Goal: Task Accomplishment & Management: Use online tool/utility

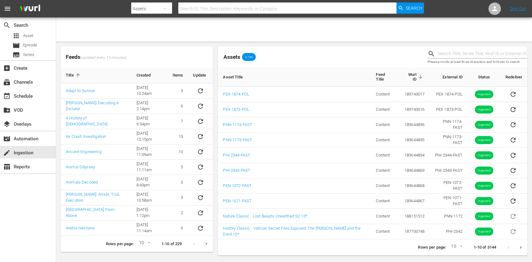
click at [51, 190] on div "search Search apps Asset movie Episode subtitles Series add_box Create subscrip…" at bounding box center [28, 148] width 56 height 262
click at [34, 215] on div "search Search apps Asset movie Episode subtitles Series add_box Create subscrip…" at bounding box center [28, 148] width 56 height 262
click at [25, 2] on img at bounding box center [30, 9] width 30 height 15
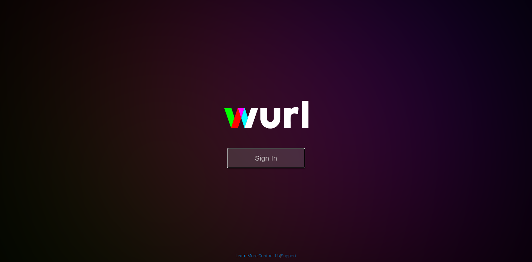
click at [260, 156] on button "Sign In" at bounding box center [266, 158] width 78 height 20
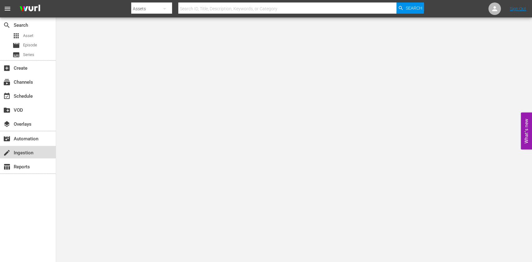
click at [25, 157] on div "create Ingestion" at bounding box center [28, 152] width 56 height 12
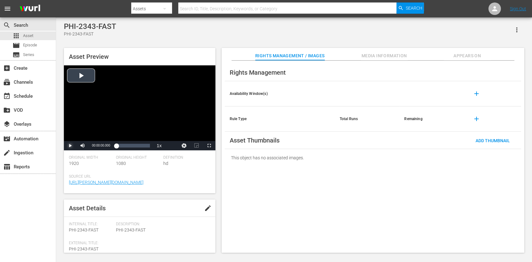
click at [70, 146] on span "Video Player" at bounding box center [70, 146] width 0 height 0
click at [204, 210] on span "edit" at bounding box center [207, 208] width 7 height 7
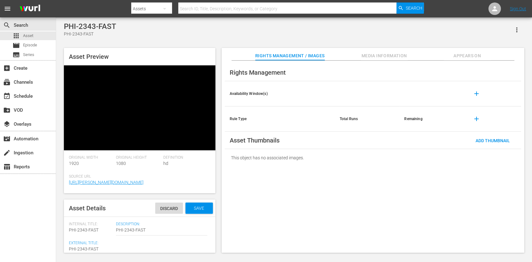
click at [89, 250] on textarea "PHI-2343-FAST" at bounding box center [89, 249] width 41 height 7
type textarea "H"
type textarea "Hi"
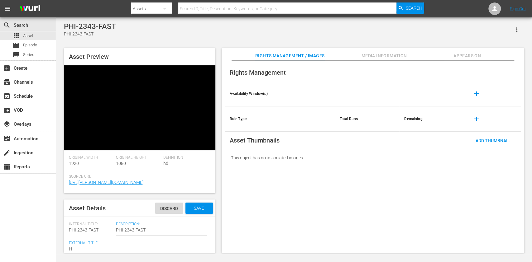
type textarea "Hi"
type textarea "His"
type textarea "Hist"
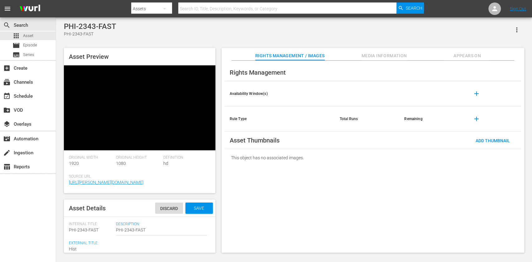
type textarea "Histo"
type textarea "Histor"
type textarea "History"
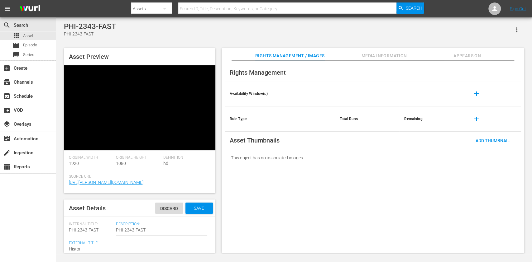
type textarea "History"
type textarea "History C"
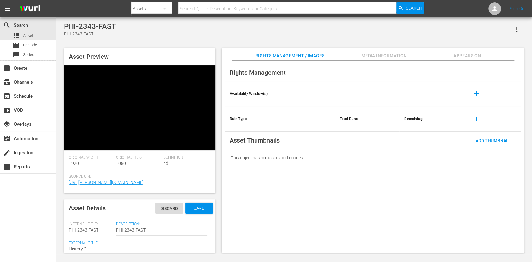
type textarea "History Cl"
type textarea "History Cla"
type textarea "History Clas"
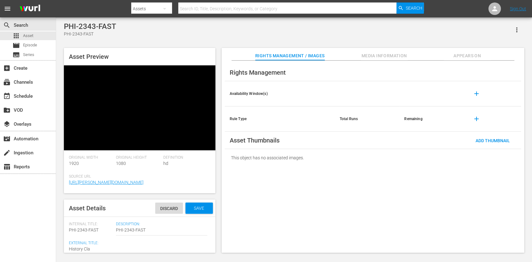
type textarea "History Clas"
type textarea "History Class"
type textarea "History Classi"
type textarea "History Classic"
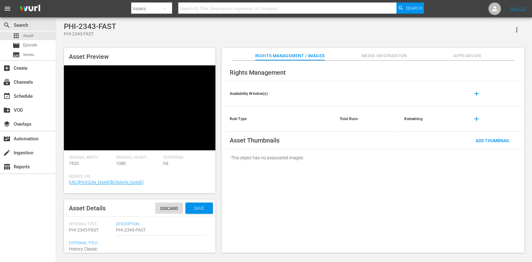
type textarea "History Classic"
type textarea "History Classic -"
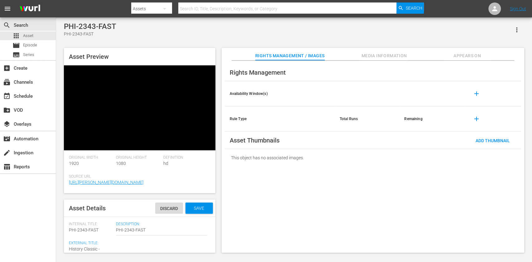
paste textarea "From The Ashes of WWII"
type textarea "History Classic - From The Ashes of WWII"
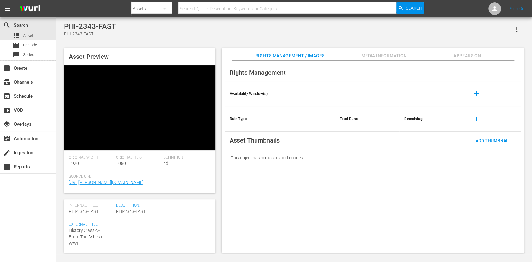
type textarea "History Classic - From The Ashes of WWII"
type textarea "History Classic - From The Ashes of WWII 3"
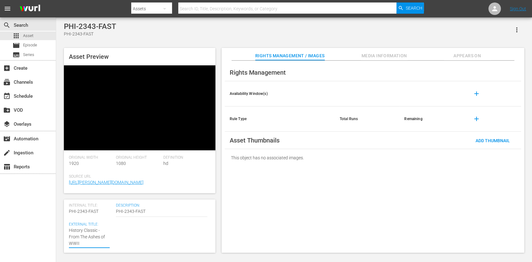
type textarea "History Classic - From The Ashes of WWII 3"
type textarea "History Classic - From The Ashes of WWII 30"
type textarea "History Classic - From The Ashes of WWII 30~"
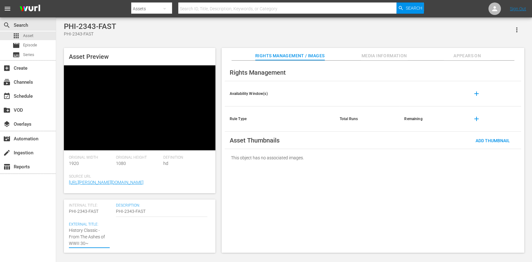
type textarea "History Classic - From The Ashes of WWII 30"
type textarea "History Classic - From The Ashes of WWII 30*"
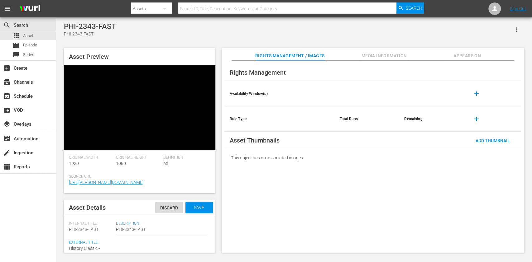
scroll to position [0, 0]
type textarea "History Classic - From The Ashes of WWII 30*"
click at [189, 211] on span "Save" at bounding box center [199, 208] width 20 height 5
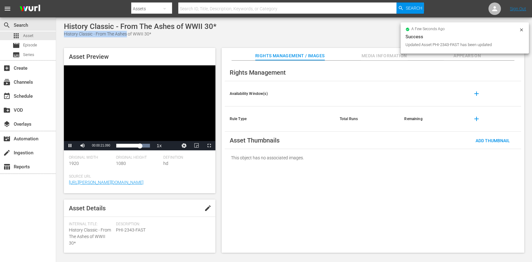
drag, startPoint x: 127, startPoint y: 31, endPoint x: 222, endPoint y: 31, distance: 95.1
click at [222, 31] on div "History Classic - From The Ashes of WWII 30* History Classic - From The Ashes o…" at bounding box center [294, 29] width 460 height 15
click at [223, 31] on div "History Classic - From The Ashes of WWII 30* History Classic - From The Ashes o…" at bounding box center [294, 29] width 460 height 15
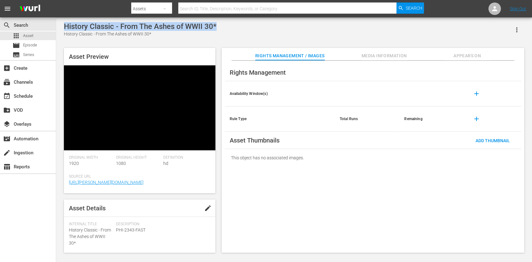
drag, startPoint x: 230, startPoint y: 29, endPoint x: 60, endPoint y: 26, distance: 170.5
click at [60, 26] on div "History Classic - From The Ashes of WWII 30* History Classic - From The Ashes o…" at bounding box center [294, 135] width 476 height 237
copy div "History Classic - From The Ashes of WWII 30*"
click at [70, 146] on span "Video Player" at bounding box center [70, 146] width 0 height 0
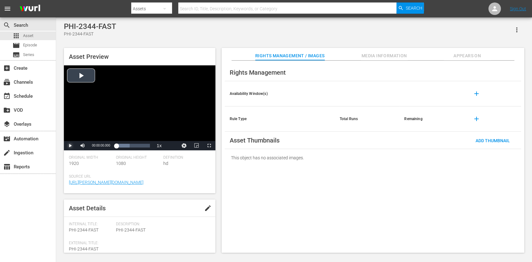
click at [70, 146] on span "Video Player" at bounding box center [70, 146] width 0 height 0
click at [204, 196] on span "edit" at bounding box center [207, 208] width 7 height 7
click at [91, 196] on div "PHI-2344-FAST PHI-2344-FAST Asset Preview Video Player is loading. Play Video P…" at bounding box center [294, 135] width 476 height 237
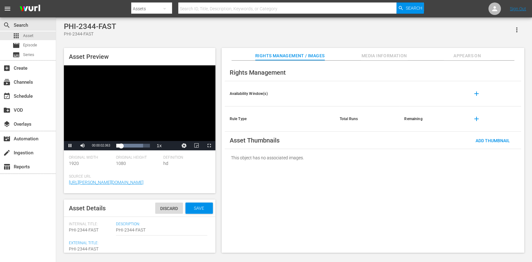
click at [91, 196] on textarea "PHI-2344-FAST" at bounding box center [89, 249] width 41 height 7
paste textarea "History Classic - From The Ashes of WWII 30*"
type textarea "History Classic - From The Ashes of WWII 30*"
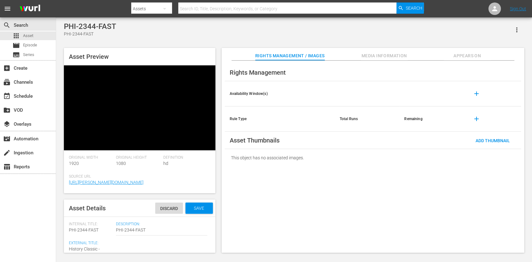
scroll to position [12, 0]
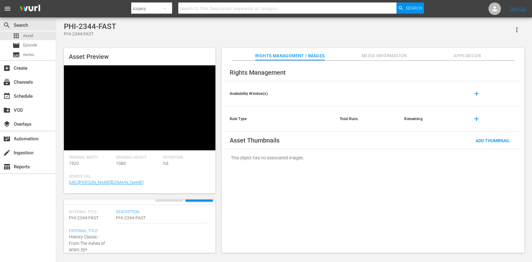
type textarea "History Classic - From The Ashes of WWII 3*"
type textarea "History Classic - From The Ashes of WWII *"
type textarea "History Classic - From The Ashes of WWII 1*"
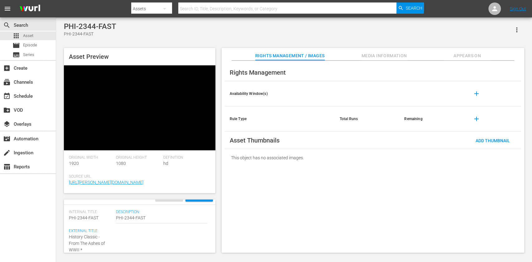
type textarea "History Classic - From The Ashes of WWII 1*"
type textarea "History Classic - From The Ashes of WWII 15*"
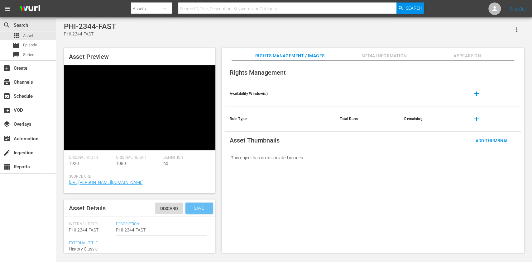
type textarea "History Classic - From The Ashes of WWII 15*"
click at [197, 196] on span "Save" at bounding box center [199, 208] width 20 height 5
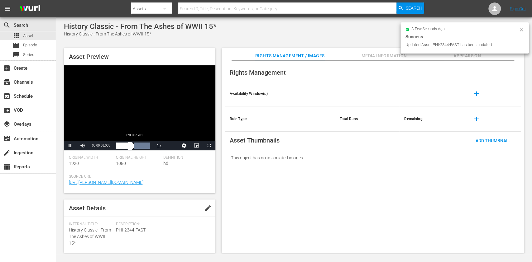
click at [130, 148] on div "00:00:06.078" at bounding box center [122, 146] width 13 height 6
click at [144, 147] on div "Loaded : 100.00% 00:00:09.941 00:00:06.238" at bounding box center [132, 146] width 33 height 6
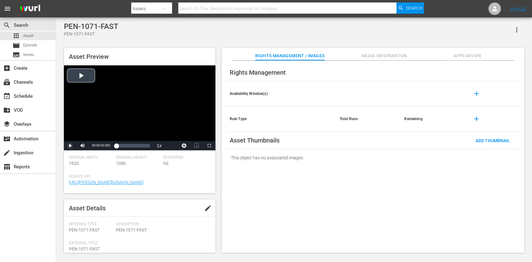
click at [70, 146] on span "Video Player" at bounding box center [70, 146] width 0 height 0
click at [208, 211] on span "edit" at bounding box center [207, 208] width 7 height 7
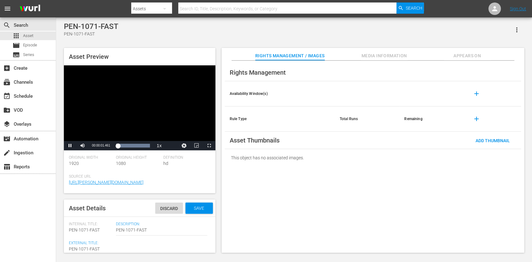
click at [81, 248] on textarea "PEN-1071-FAST" at bounding box center [89, 249] width 41 height 7
type textarea "E"
type textarea "Ex"
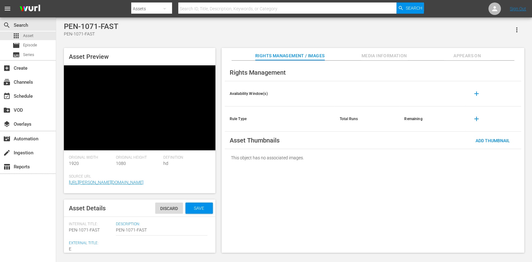
type textarea "Ex"
type textarea "Exp"
type textarea "Expl"
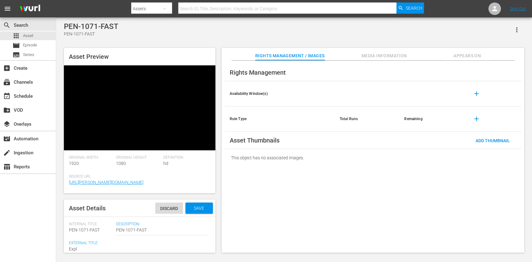
type textarea "Explo"
type textarea "Explor"
type textarea "Explore"
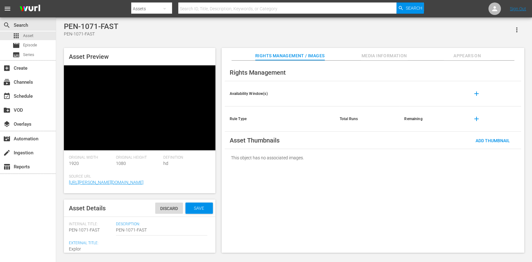
type textarea "Explore"
type textarea "Explore C"
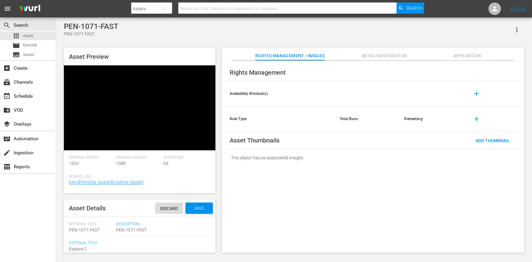
type textarea "Explore Cl"
type textarea "Explore Cla"
type textarea "Explore Clas"
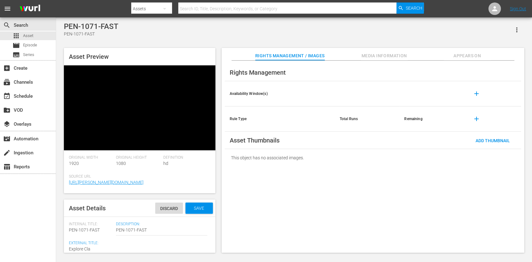
type textarea "Explore Clas"
type textarea "Explore Class"
type textarea "Explore Classi"
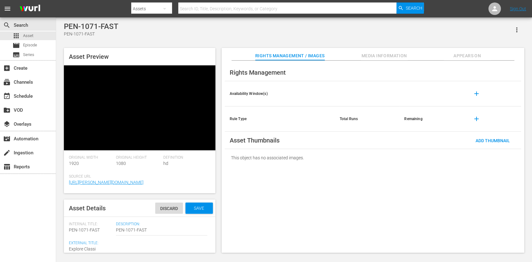
type textarea "Explore Classic"
type textarea "Explore Classic +"
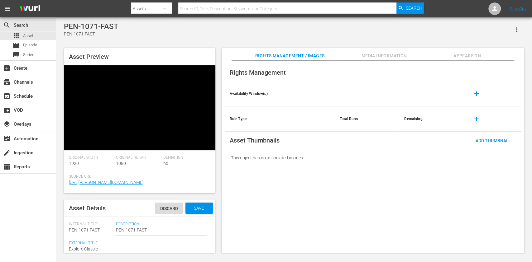
type textarea "Explore Classic +"
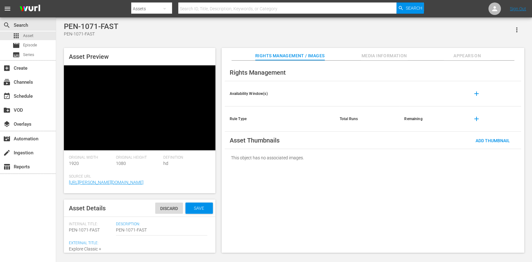
type textarea "Explore Classic"
type textarea "Explore Classic -"
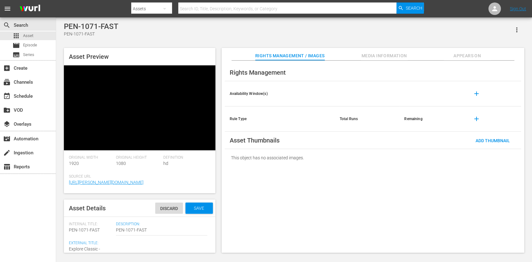
type textarea "Explore Classic -"
paste textarea "Aussie Lobster Hunters S5"
type textarea "Explore Classic - Aussie Lobster Hunters S5"
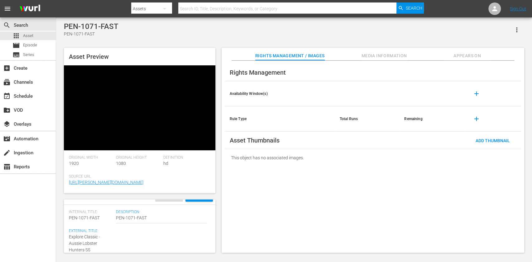
type textarea "Explore Classic - Aussie Lobster Hunters S5"
type textarea "Explore Classic - Aussie Lobster Hunters S5 3"
type textarea "Explore Classic - Aussie Lobster Hunters S5 30"
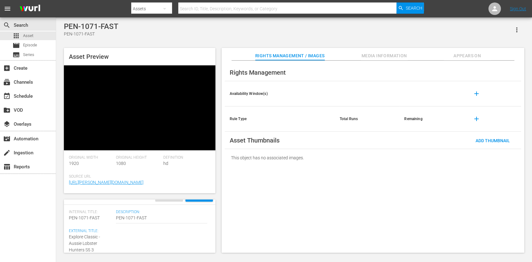
type textarea "Explore Classic - Aussie Lobster Hunters S5 30"
type textarea "Explore Classic - Aussie Lobster Hunters S5 30*"
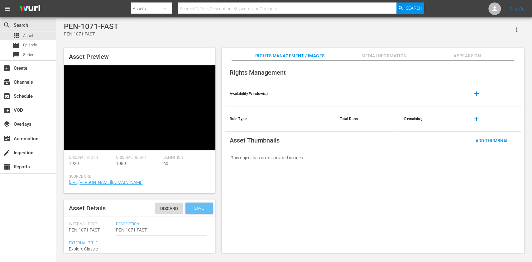
type textarea "Explore Classic - Aussie Lobster Hunters S5 30*"
click at [192, 211] on div "Save" at bounding box center [198, 208] width 27 height 11
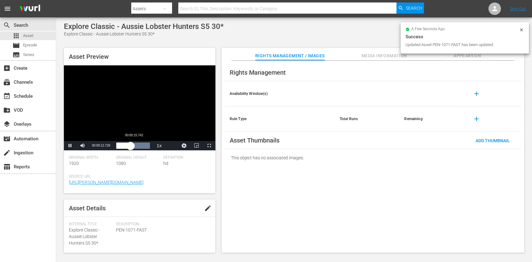
click at [136, 150] on div "Loaded : 100.00% 00:00:15.742 00:00:12.994" at bounding box center [133, 145] width 40 height 9
click at [141, 148] on div "Loaded : 100.00% 00:00:22.489 00:00:17.847" at bounding box center [132, 146] width 33 height 6
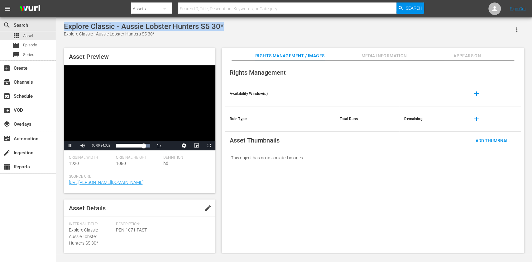
drag, startPoint x: 65, startPoint y: 27, endPoint x: 245, endPoint y: 28, distance: 179.9
click at [245, 28] on div "Explore Classic - Aussie Lobster Hunters S5 30* Explore Classic - Aussie Lobste…" at bounding box center [294, 29] width 460 height 15
drag, startPoint x: 249, startPoint y: 27, endPoint x: 64, endPoint y: 19, distance: 185.4
click at [64, 19] on div "Explore Classic - Aussie Lobster Hunters S5 30* Explore Classic - Aussie Lobste…" at bounding box center [294, 135] width 476 height 237
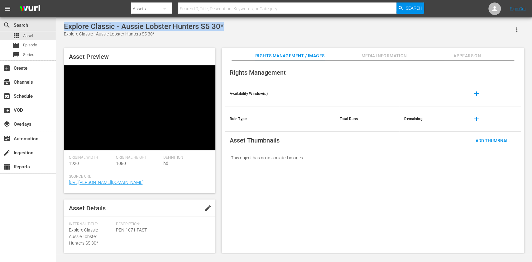
click at [67, 24] on div "Explore Classic - Aussie Lobster Hunters S5 30*" at bounding box center [144, 26] width 160 height 9
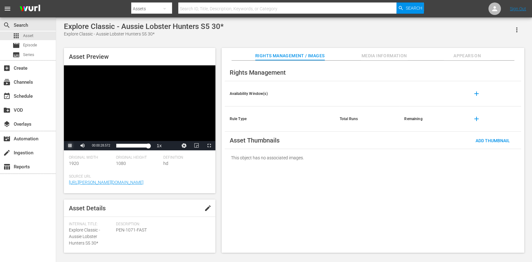
click at [70, 146] on span "Video Player" at bounding box center [70, 146] width 0 height 0
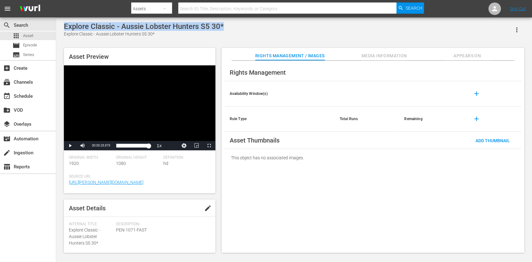
drag, startPoint x: 233, startPoint y: 31, endPoint x: 64, endPoint y: 31, distance: 169.0
click at [64, 31] on div "Explore Classic - Aussie Lobster Hunters S5 30* Explore Classic - Aussie Lobste…" at bounding box center [294, 29] width 460 height 15
copy div "Explore Classic - Aussie Lobster Hunters S5 30*"
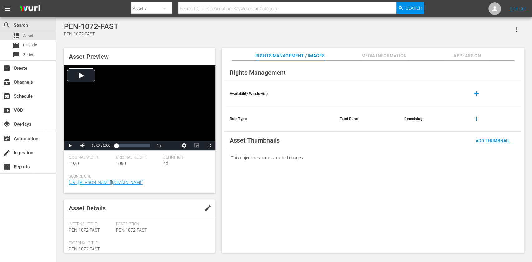
click at [204, 196] on span "edit" at bounding box center [207, 208] width 7 height 7
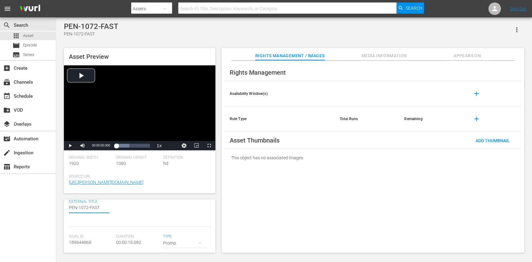
click at [79, 196] on textarea "PEN-1072-FAST" at bounding box center [89, 208] width 41 height 7
paste textarea "Explore Classic - Aussie Lobster Hunters S5 30*"
type textarea "Explore Classic - Aussie Lobster Hunters S5 30*"
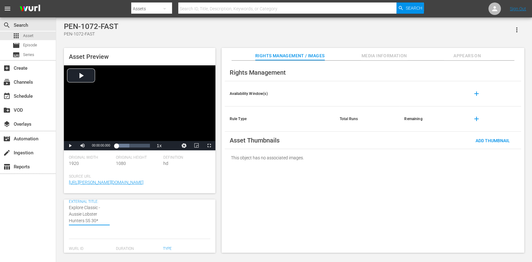
type textarea "Explore Classic - Aussie Lobster Hunters S5 3*"
type textarea "Explore Classic - Aussie Lobster Hunters S5 *"
type textarea "Explore Classic - Aussie Lobster Hunters S5 1*"
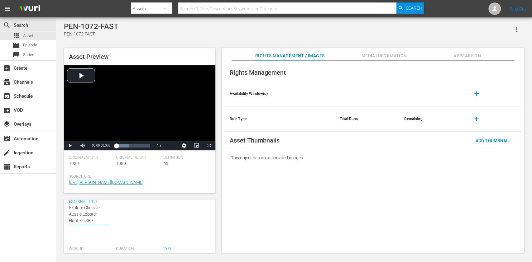
type textarea "Explore Classic - Aussie Lobster Hunters S5 1*"
type textarea "Explore Classic - Aussie Lobster Hunters S5 15*"
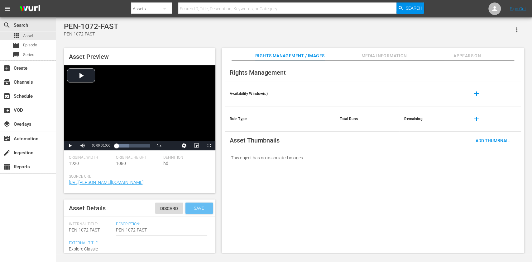
type textarea "Explore Classic - Aussie Lobster Hunters S5 15*"
click at [191, 196] on span "Save" at bounding box center [199, 208] width 20 height 5
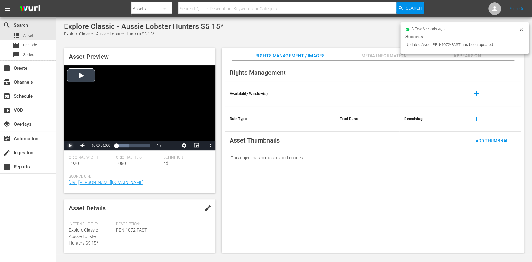
click at [70, 146] on span "Video Player" at bounding box center [70, 146] width 0 height 0
click at [139, 145] on div "Loaded : 39.02% 00:00:09.405 00:00:00.499" at bounding box center [132, 146] width 33 height 6
click at [145, 147] on div "00:00:12.685" at bounding box center [144, 146] width 0 height 6
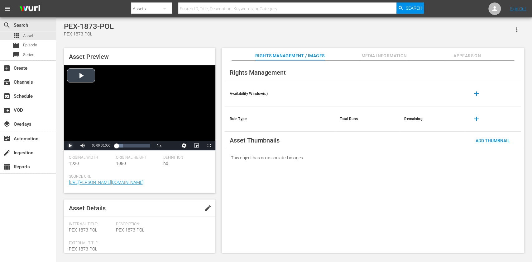
click at [70, 146] on span "Video Player" at bounding box center [70, 146] width 0 height 0
click at [204, 209] on span "edit" at bounding box center [207, 208] width 7 height 7
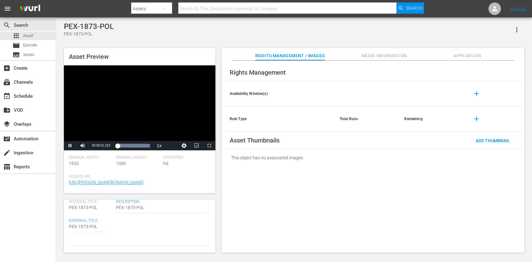
scroll to position [41, 0]
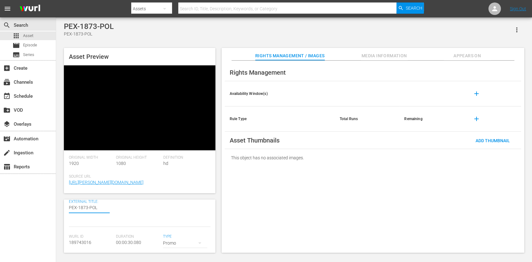
click at [80, 208] on textarea "PEX-1873-POL" at bounding box center [89, 208] width 41 height 7
paste textarea "Explore Classic - Aussie Lobster Hunters S5 30*"
type textarea "Explore Classic - Aussie Lobster Hunters S5 30*"
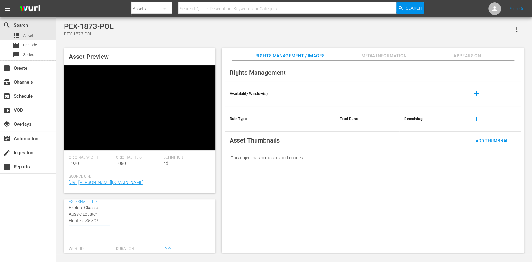
click at [70, 209] on textarea "PEX-1873-POL" at bounding box center [89, 215] width 41 height 20
type textarea "PExplore Classic - Aussie Lobster Hunters S5 30*"
type textarea "POExplore Classic - Aussie Lobster Hunters S5 30*"
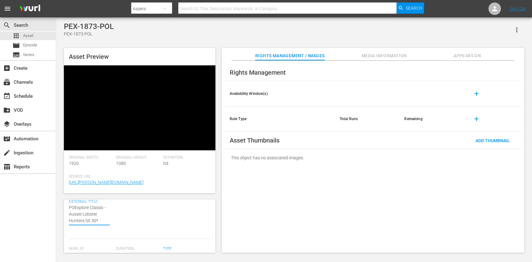
type textarea "POLExplore Classic - Aussie Lobster Hunters S5 30*"
type textarea "POL Explore Classic - Aussie Lobster Hunters S5 30*"
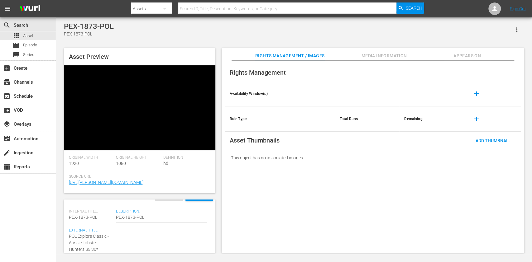
scroll to position [0, 0]
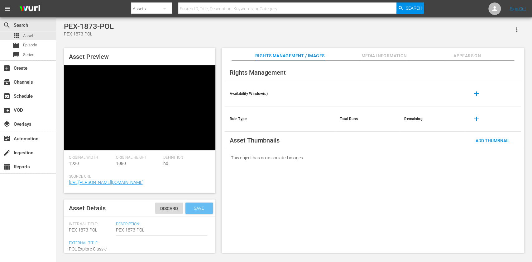
type textarea "POL Explore Classic - Aussie Lobster Hunters S5 30*"
click at [190, 207] on span "Save" at bounding box center [199, 208] width 20 height 5
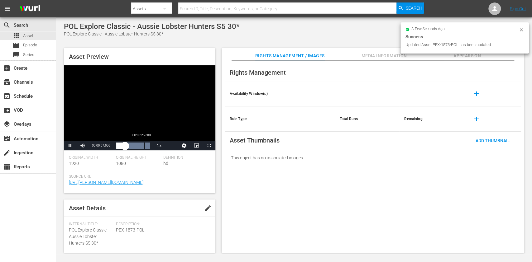
click at [144, 144] on div "Loaded : 100.00% 00:00:25.300 00:00:07.768" at bounding box center [132, 146] width 33 height 6
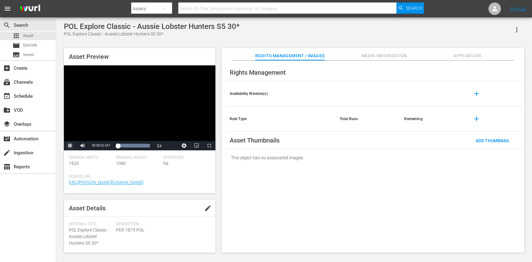
click at [70, 146] on span "Video Player" at bounding box center [70, 146] width 0 height 0
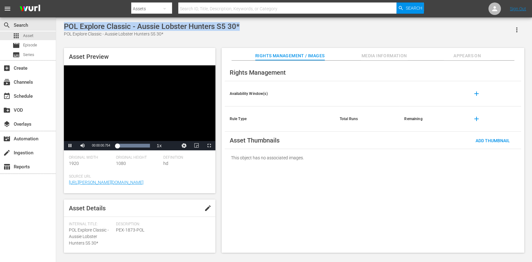
drag, startPoint x: 201, startPoint y: 26, endPoint x: 63, endPoint y: 25, distance: 137.5
click at [63, 25] on div "POL Explore Classic - Aussie Lobster Hunters S5 30* POL Explore Classic - Aussi…" at bounding box center [294, 136] width 467 height 228
copy div "POL Explore Classic - Aussie Lobster Hunters S5 30*"
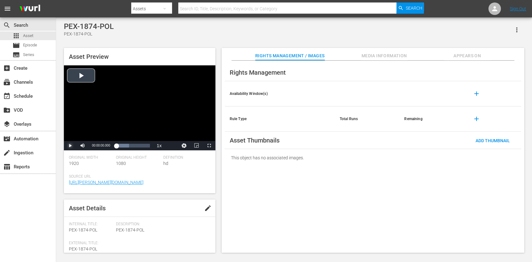
click at [70, 146] on span "Video Player" at bounding box center [70, 146] width 0 height 0
click at [206, 196] on button "edit" at bounding box center [207, 208] width 15 height 15
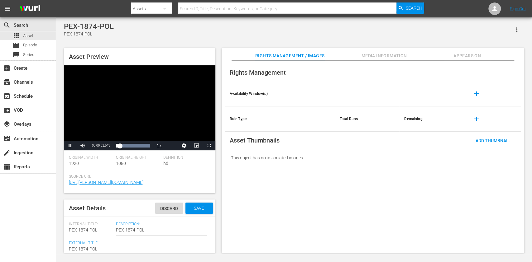
click at [80, 196] on textarea "PEX-1874-POL" at bounding box center [89, 249] width 41 height 7
paste textarea "OL Explore Classic - Aussie Lobster Hunters S5 30*"
type textarea "POL Explore Classic - Aussie Lobster Hunters S5 30*"
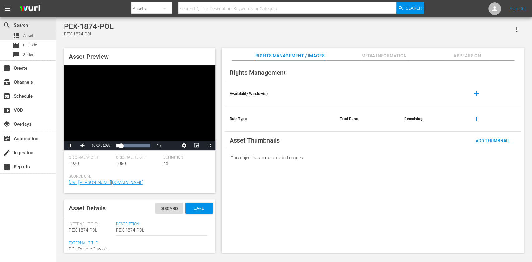
scroll to position [12, 0]
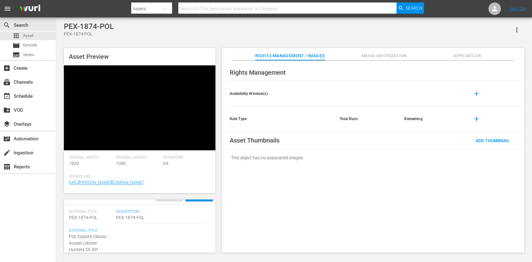
type textarea "POL Explore Classic - Aussie Lobster Hunters S5 3*"
type textarea "POL Explore Classic - Aussie Lobster Hunters S5 *"
type textarea "POL Explore Classic - Aussie Lobster Hunters S5 1*"
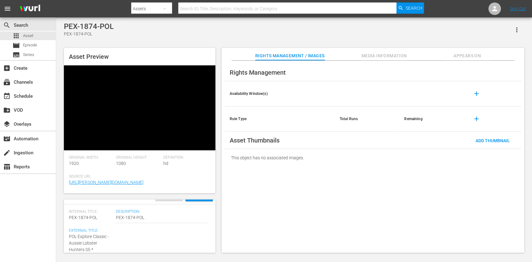
type textarea "POL Explore Classic - Aussie Lobster Hunters S5 1*"
type textarea "POL Explore Classic - Aussie Lobster Hunters S5 15*"
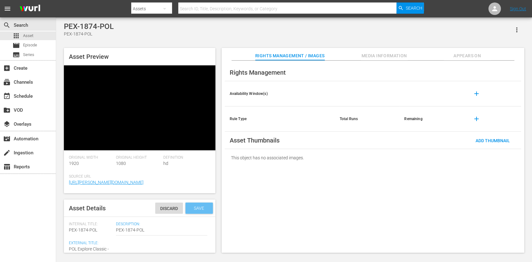
type textarea "POL Explore Classic - Aussie Lobster Hunters S5 15*"
click at [190, 196] on span "Save" at bounding box center [199, 208] width 20 height 5
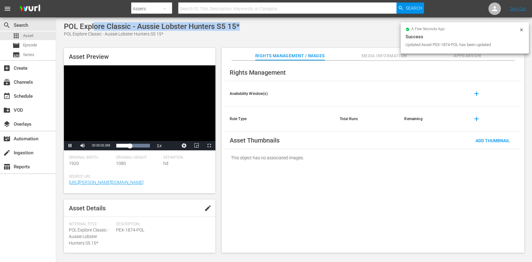
drag, startPoint x: 94, startPoint y: 27, endPoint x: 286, endPoint y: 27, distance: 192.3
click at [286, 27] on div "POL Explore Classic - Aussie Lobster Hunters S5 15* POL Explore Classic - Aussi…" at bounding box center [294, 29] width 460 height 15
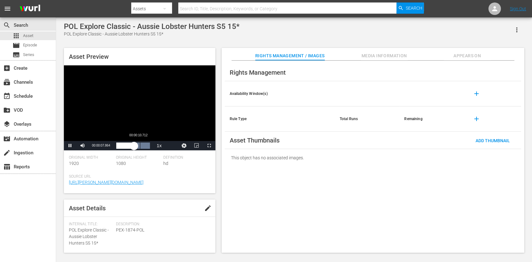
click at [140, 145] on div "00:00:10.712" at bounding box center [140, 146] width 0 height 6
click at [142, 147] on div "00:00:11.359" at bounding box center [128, 146] width 25 height 6
drag, startPoint x: 146, startPoint y: 146, endPoint x: 161, endPoint y: 146, distance: 14.7
click at [161, 146] on div "Play Mute Current Time 00:00:13.531 / Duration 00:00:15.082 Loaded : 100.00% 00…" at bounding box center [139, 145] width 151 height 9
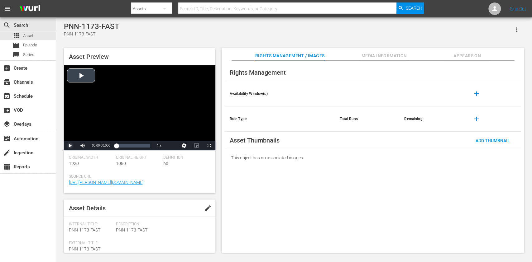
click at [70, 146] on span "Video Player" at bounding box center [70, 146] width 0 height 0
click at [207, 208] on span "edit" at bounding box center [207, 208] width 7 height 7
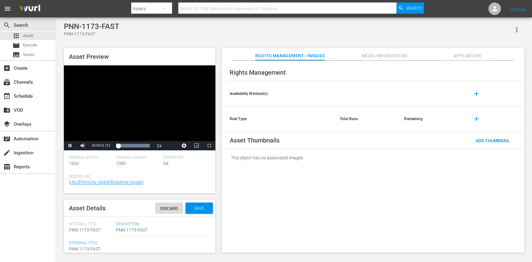
click at [85, 250] on textarea "PNN-1173-FAST" at bounding box center [89, 249] width 41 height 7
paste textarea "Animals Decoded"
type textarea "Animals Decoded"
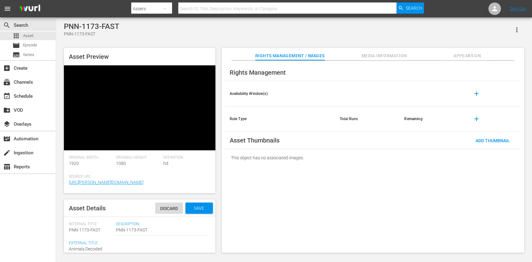
click at [70, 248] on textarea "PNN-1173-FAST" at bounding box center [89, 249] width 41 height 7
type textarea "NAnimals Decoded"
type textarea "NaAnimals Decoded"
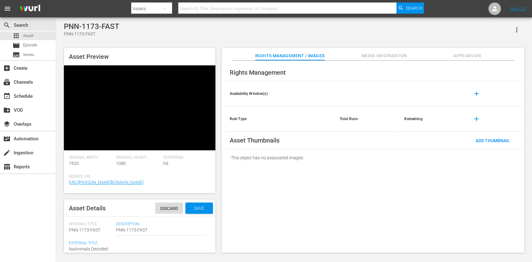
type textarea "NatAnimals Decoded"
type textarea "NatuAnimals Decoded"
type textarea "NaturAnimals Decoded"
type textarea "NatureAnimals Decoded"
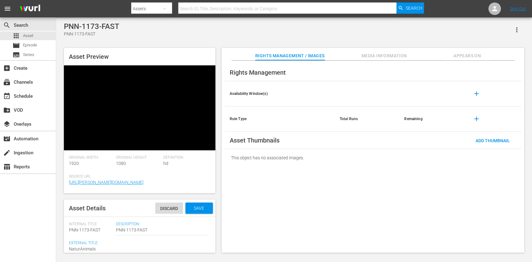
type textarea "NatureAnimals Decoded"
type textarea "Nature Animals Decoded"
type textarea "Nature CAnimals Decoded"
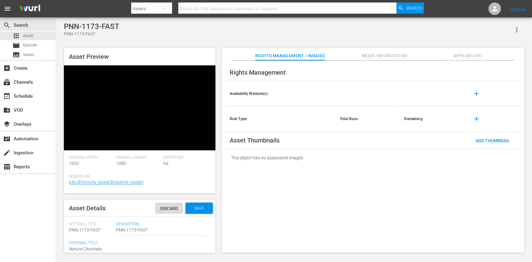
type textarea "Nature ClAnimals Decoded"
type textarea "Nature ClaAnimals Decoded"
type textarea "Nature ClasAnimals Decoded"
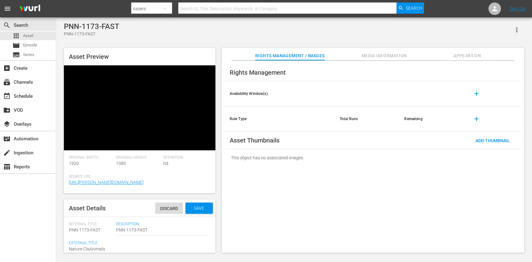
type textarea "Nature ClasAnimals Decoded"
type textarea "Nature ClassAnimals Decoded"
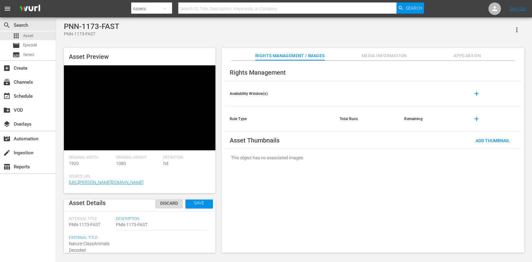
type textarea "Nature ClassiAnimals Decoded"
type textarea "Nature ClassicAnimals Decoded"
type textarea "Nature Classic-Animals Decoded"
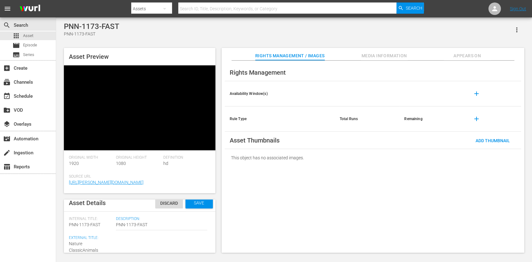
type textarea "Nature Classic-Animals Decoded"
type textarea "Nature Classic- Animals Decoded"
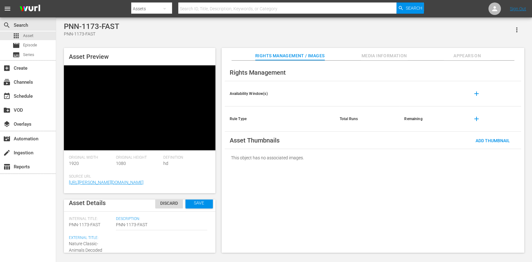
type textarea "Nature Classic- Animals Decoded 3"
type textarea "Nature Classic- Animals Decoded 30"
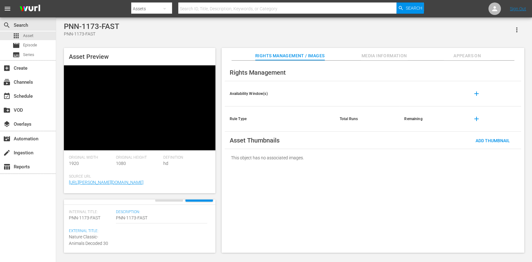
type textarea "Nature Classic- Animals Decoded 30*"
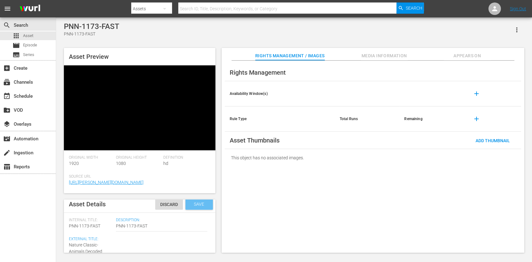
scroll to position [0, 0]
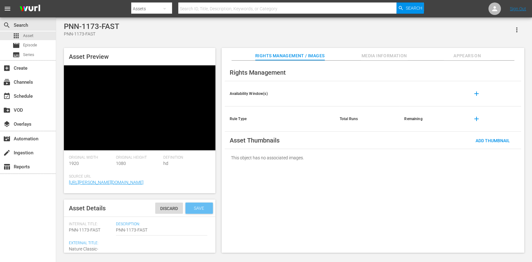
type textarea "Nature Classic- Animals Decoded 30*"
click at [187, 213] on div "Save" at bounding box center [198, 208] width 27 height 11
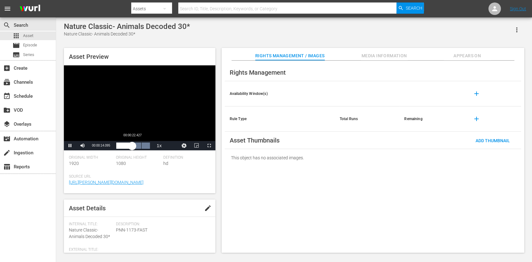
click at [142, 148] on div "Loaded : 100.00% 00:00:22.427 00:00:14.278" at bounding box center [132, 146] width 33 height 6
click at [70, 146] on span "Video Player" at bounding box center [70, 146] width 0 height 0
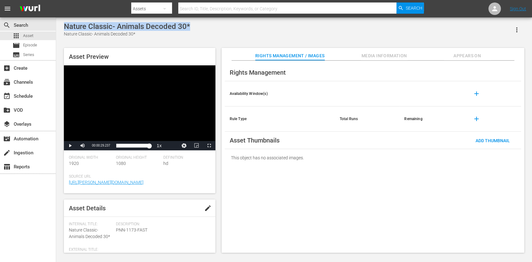
drag, startPoint x: 192, startPoint y: 24, endPoint x: 66, endPoint y: 28, distance: 126.3
click at [66, 28] on div "Nature Classic- Animals Decoded 30* Nature Classic- Animals Decoded 30*" at bounding box center [294, 29] width 460 height 15
copy div "Nature Classic- Animals Decoded 30*"
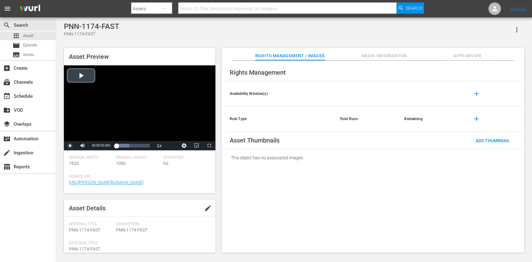
click at [70, 146] on span "Video Player" at bounding box center [70, 146] width 0 height 0
click at [204, 196] on span "edit" at bounding box center [207, 208] width 7 height 7
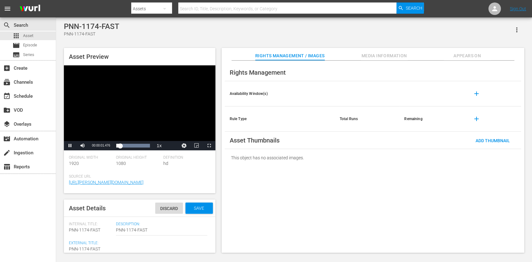
click at [91, 196] on textarea "PNN-1174-FAST" at bounding box center [89, 249] width 41 height 7
paste textarea "Nature Classic- Animals Decoded 30*"
type textarea "Nature Classic- Animals Decoded 30*"
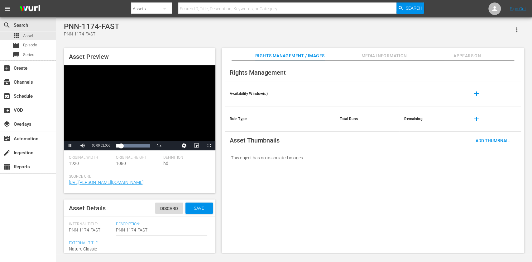
scroll to position [12, 0]
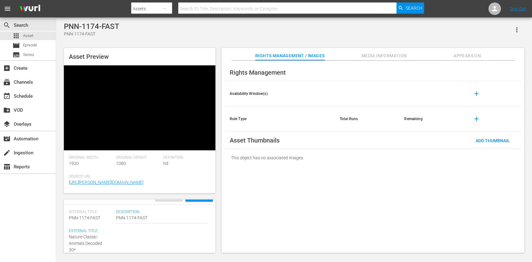
type textarea "Nature Classic- Animals Decoded 3*"
type textarea "Nature Classic- Animals Decoded *"
type textarea "Nature Classic- Animals Decoded 1*"
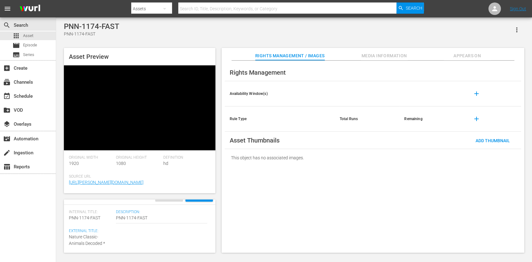
type textarea "Nature Classic- Animals Decoded 1*"
type textarea "Nature Classic- Animals Decoded 15*"
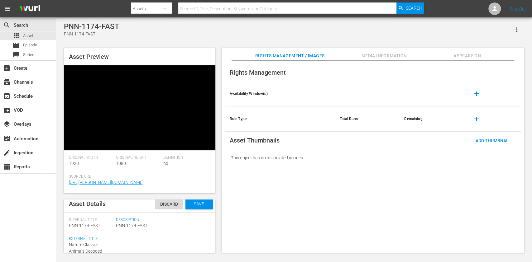
scroll to position [0, 0]
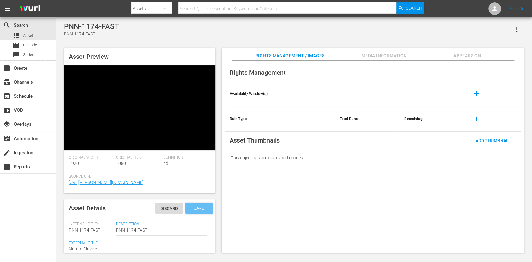
type textarea "Nature Classic- Animals Decoded 15*"
click at [194, 196] on span "Save" at bounding box center [199, 208] width 20 height 5
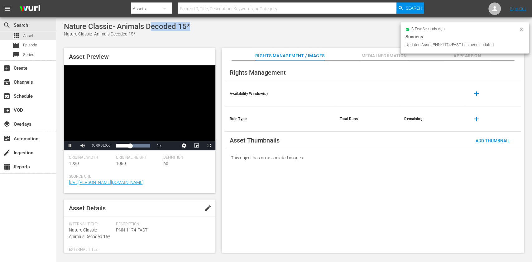
drag, startPoint x: 152, startPoint y: 27, endPoint x: 212, endPoint y: 27, distance: 59.8
click at [212, 27] on div "Nature Classic- Animals Decoded 15* Nature Classic- Animals Decoded 15*" at bounding box center [294, 29] width 460 height 15
click at [215, 31] on div "Nature Classic- Animals Decoded 15* Nature Classic- Animals Decoded 15*" at bounding box center [294, 29] width 460 height 15
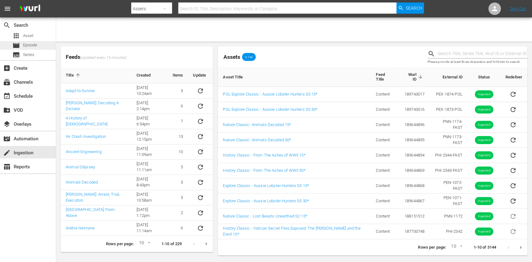
click at [28, 49] on div "movie Episode" at bounding box center [24, 45] width 25 height 9
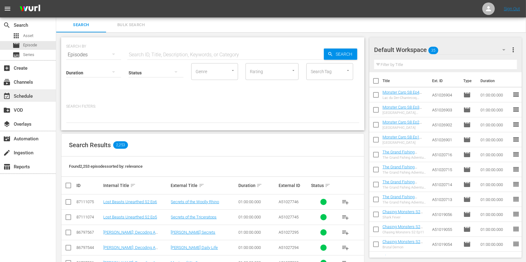
click at [33, 90] on div "event_available Schedule" at bounding box center [28, 95] width 56 height 12
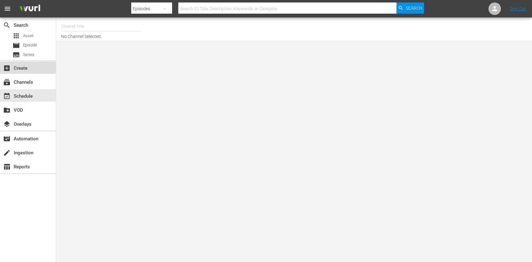
click at [33, 70] on div "add_box Create" at bounding box center [17, 68] width 35 height 6
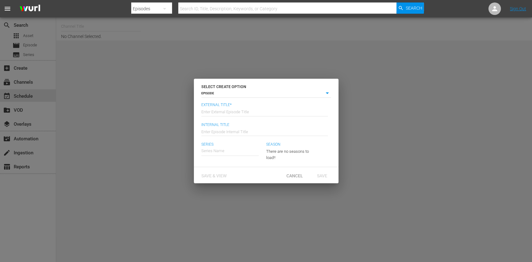
click at [291, 175] on span "Cancel" at bounding box center [294, 176] width 26 height 5
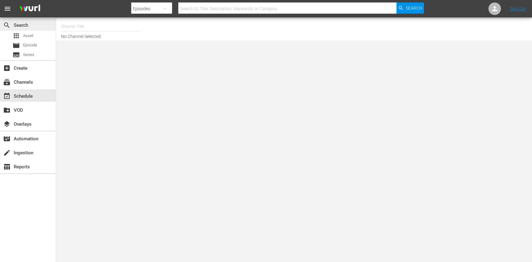
click at [18, 31] on div "search Search" at bounding box center [28, 24] width 56 height 12
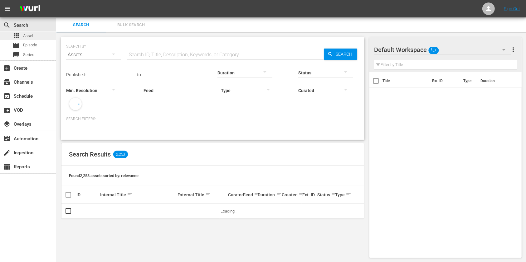
click at [20, 33] on div "apps Asset" at bounding box center [22, 35] width 21 height 9
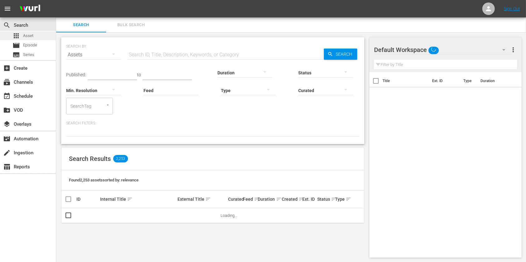
click at [22, 35] on div "apps Asset" at bounding box center [22, 35] width 21 height 9
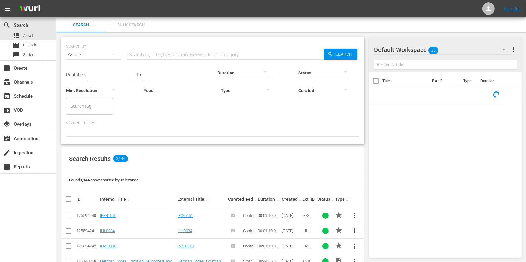
click at [490, 47] on div "Default Workspace 35" at bounding box center [442, 49] width 137 height 17
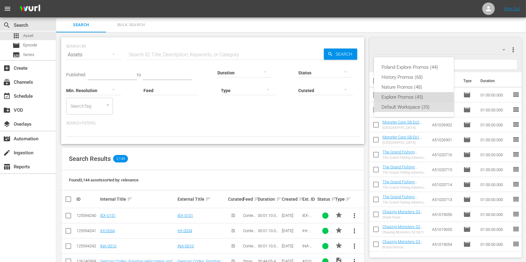
click at [394, 94] on div "Explore Promos (45)" at bounding box center [413, 97] width 65 height 10
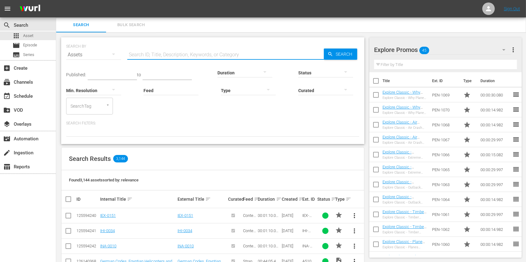
click at [171, 53] on input "text" at bounding box center [225, 54] width 196 height 15
type input "Explore Classic"
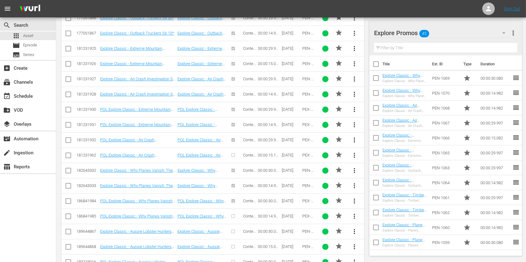
scroll to position [1740, 0]
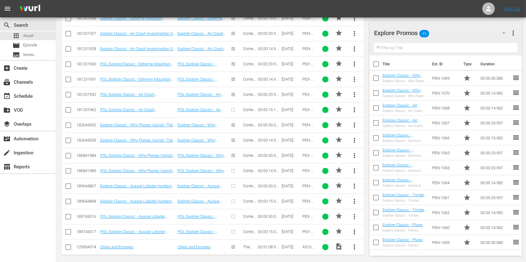
click at [72, 214] on input "checkbox" at bounding box center [68, 217] width 7 height 7
click at [68, 214] on input "checkbox" at bounding box center [68, 217] width 7 height 7
checkbox input "false"
click at [67, 184] on input "checkbox" at bounding box center [68, 187] width 7 height 7
checkbox input "true"
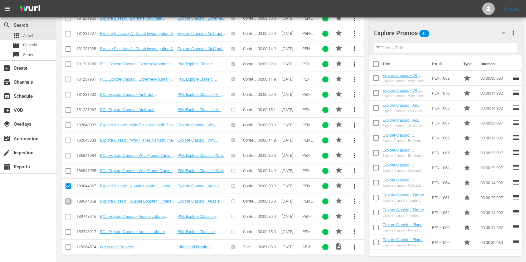
click at [65, 199] on input "checkbox" at bounding box center [68, 202] width 7 height 7
checkbox input "true"
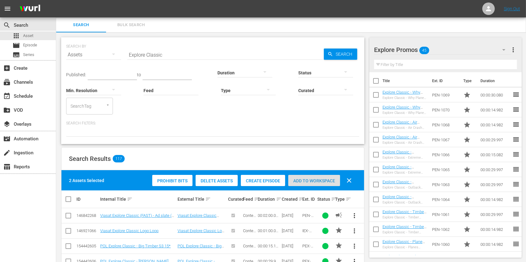
click at [311, 179] on span "Add to Workspace" at bounding box center [314, 181] width 52 height 5
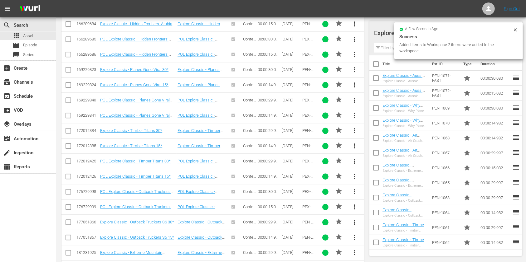
scroll to position [1740, 0]
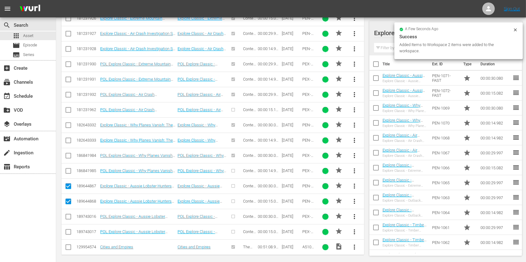
click at [66, 198] on icon at bounding box center [68, 201] width 7 height 7
click at [69, 184] on input "checkbox" at bounding box center [68, 187] width 7 height 7
checkbox input "false"
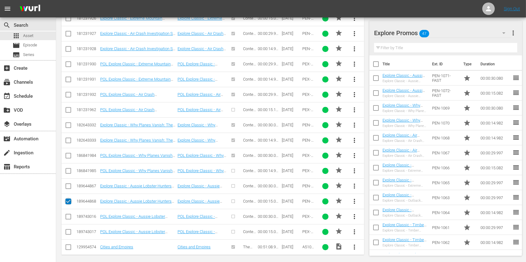
click at [67, 200] on input "checkbox" at bounding box center [68, 202] width 7 height 7
checkbox input "false"
click at [67, 214] on input "checkbox" at bounding box center [68, 217] width 7 height 7
checkbox input "true"
click at [67, 231] on input "checkbox" at bounding box center [68, 233] width 7 height 7
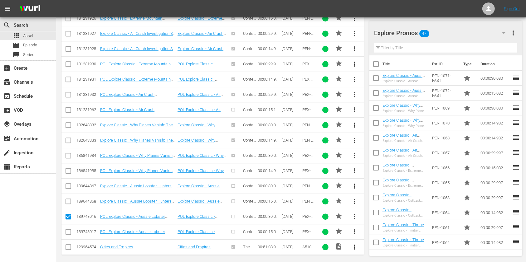
checkbox input "true"
click at [498, 37] on button "button" at bounding box center [503, 33] width 15 height 15
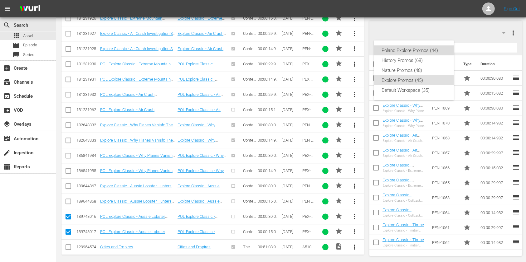
click at [416, 53] on div "Poland Explore Promos (44)" at bounding box center [413, 51] width 65 height 10
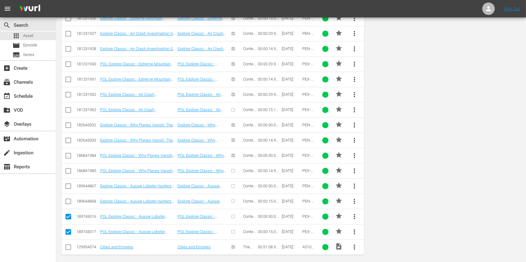
scroll to position [0, 0]
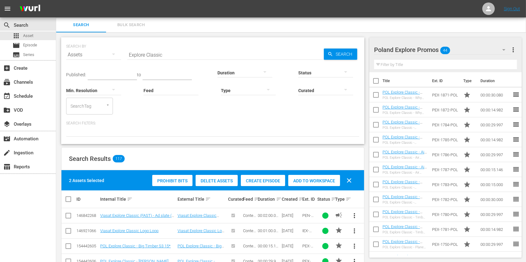
click at [310, 179] on span "Add to Workspace" at bounding box center [314, 181] width 52 height 5
click at [135, 55] on input "Explore Classic" at bounding box center [225, 54] width 196 height 15
type input "History Classic"
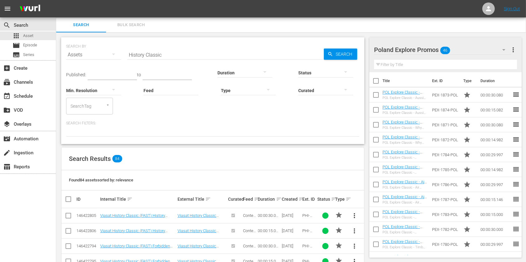
click at [492, 52] on div "Poland Explore Promos 46" at bounding box center [442, 49] width 137 height 17
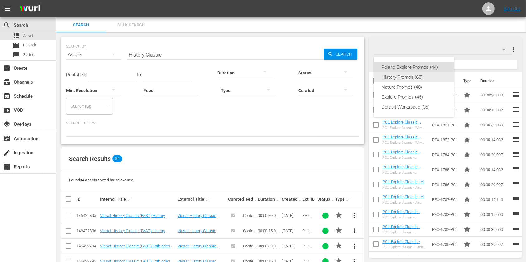
click at [408, 79] on div "History Promos (68)" at bounding box center [413, 77] width 65 height 10
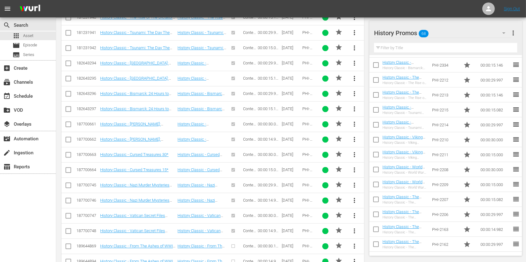
scroll to position [1237, 0]
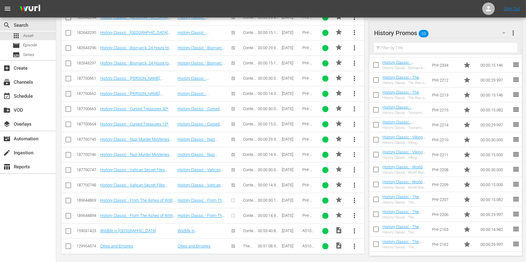
click at [68, 198] on input "checkbox" at bounding box center [68, 201] width 7 height 7
checkbox input "true"
click at [67, 214] on input "checkbox" at bounding box center [68, 217] width 7 height 7
checkbox input "true"
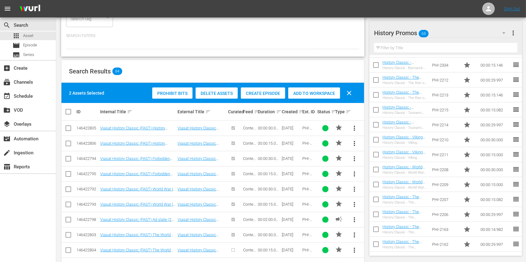
scroll to position [0, 0]
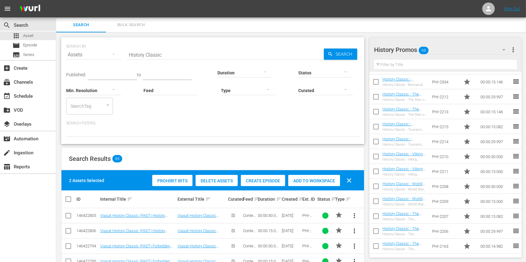
click at [329, 176] on div "Add to Workspace" at bounding box center [314, 181] width 52 height 12
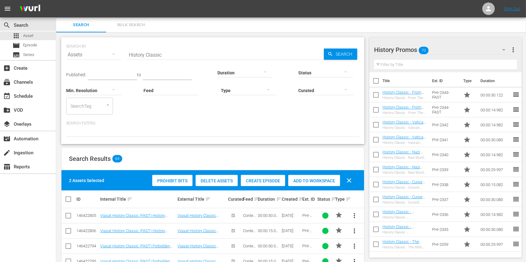
click at [137, 54] on input "History Classic" at bounding box center [225, 54] width 196 height 15
type input "Nature Classic"
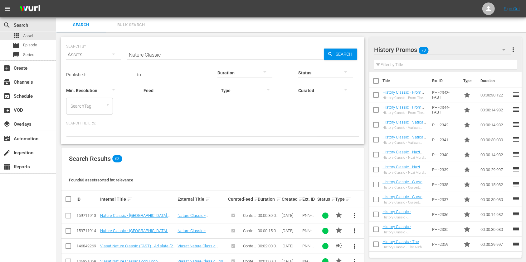
click at [487, 55] on hr at bounding box center [442, 55] width 137 height 0
click at [506, 51] on icon "button" at bounding box center [503, 49] width 7 height 7
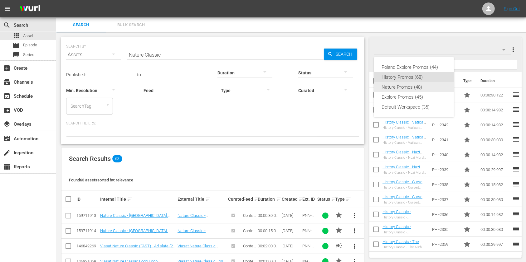
click at [413, 88] on div "Nature Promos (48)" at bounding box center [413, 87] width 65 height 10
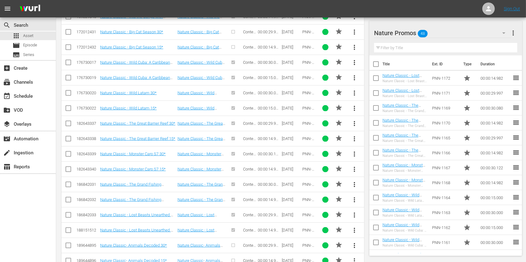
scroll to position [917, 0]
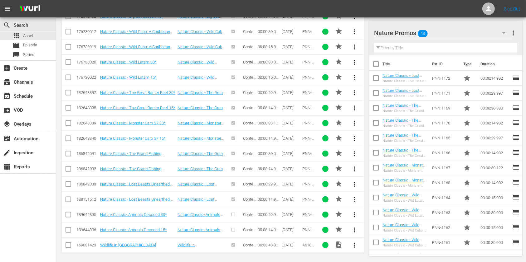
click at [70, 213] on input "checkbox" at bounding box center [68, 216] width 7 height 7
checkbox input "true"
click at [69, 227] on icon at bounding box center [68, 230] width 7 height 7
click at [65, 224] on td at bounding box center [68, 230] width 14 height 15
click at [66, 228] on input "checkbox" at bounding box center [68, 231] width 7 height 7
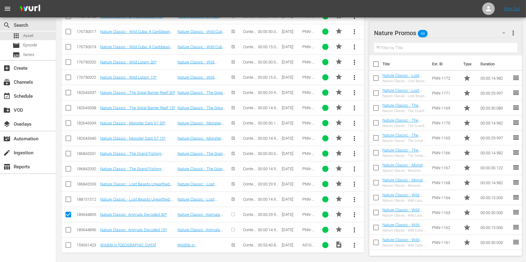
checkbox input "true"
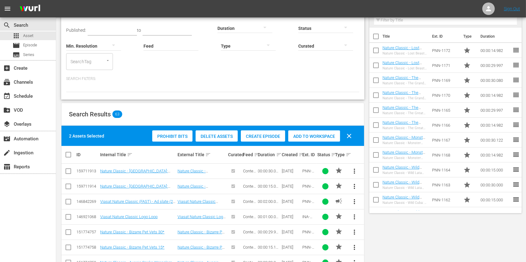
scroll to position [0, 0]
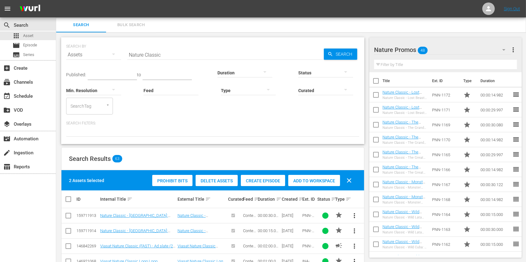
click at [294, 181] on span "Add to Workspace" at bounding box center [314, 181] width 52 height 5
click at [26, 9] on img at bounding box center [30, 9] width 30 height 15
